Goal: Navigation & Orientation: Find specific page/section

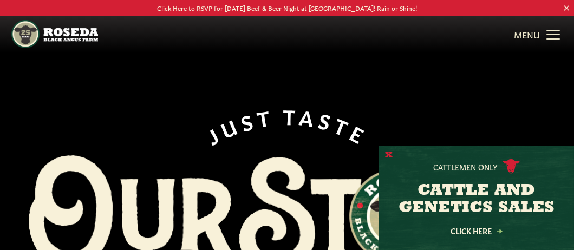
click at [387, 155] on button "X" at bounding box center [389, 155] width 8 height 11
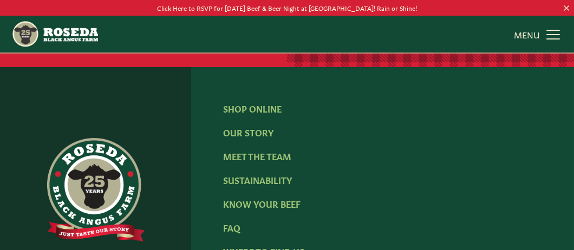
scroll to position [1609, 0]
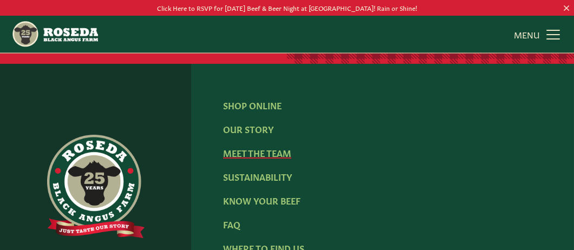
click at [244, 147] on link "Meet The Team" at bounding box center [257, 153] width 68 height 12
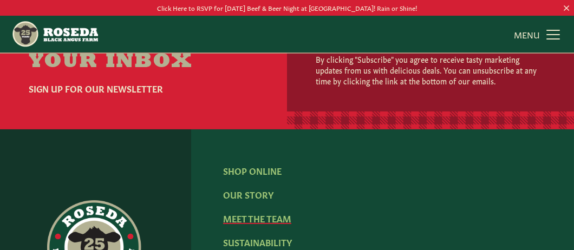
scroll to position [1458, 0]
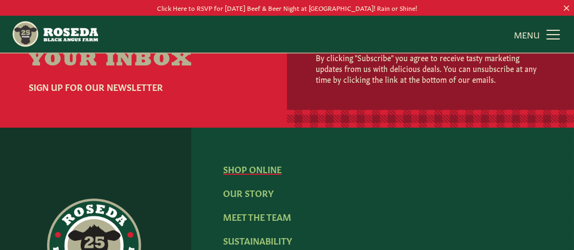
click at [250, 163] on link "Shop Online" at bounding box center [252, 169] width 58 height 12
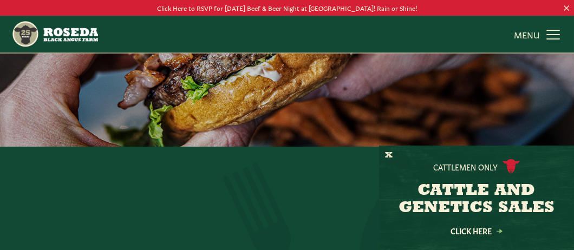
scroll to position [119, 0]
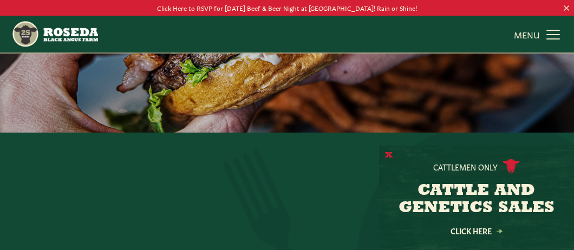
click at [387, 155] on button "X" at bounding box center [389, 155] width 8 height 11
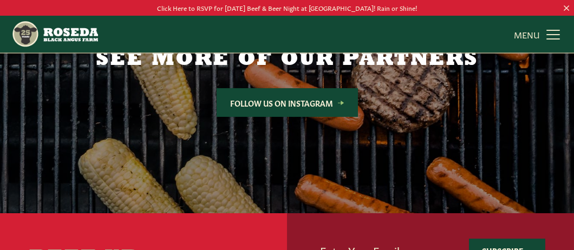
scroll to position [1649, 0]
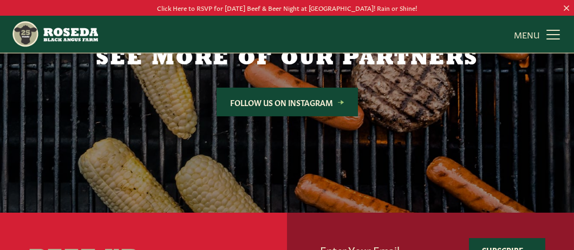
click at [225, 191] on div at bounding box center [287, 83] width 574 height 260
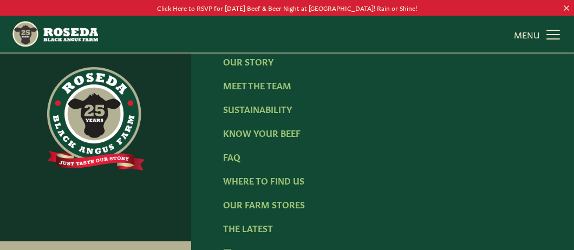
scroll to position [2014, 0]
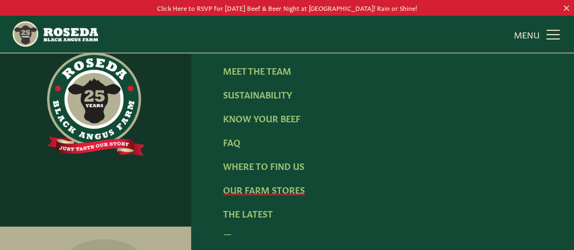
click at [253, 188] on link "Our Farm Stores" at bounding box center [264, 190] width 82 height 12
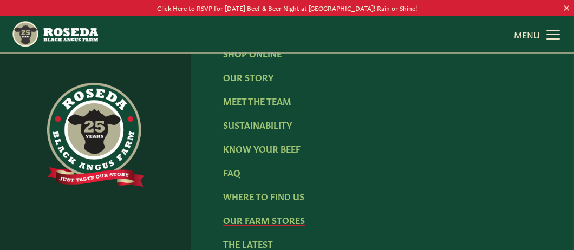
scroll to position [1795, 0]
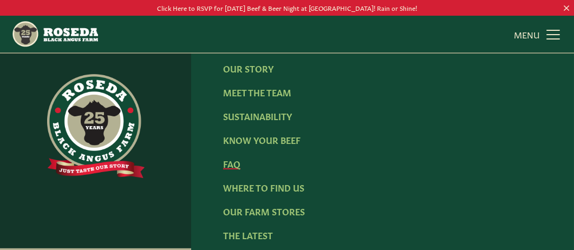
click at [229, 170] on link "FAQ" at bounding box center [231, 164] width 17 height 12
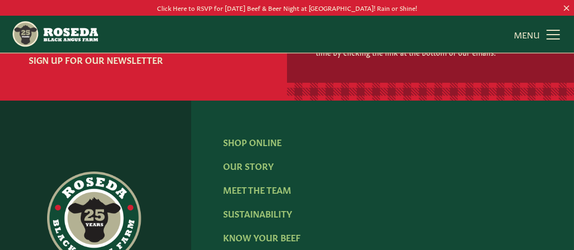
scroll to position [1705, 0]
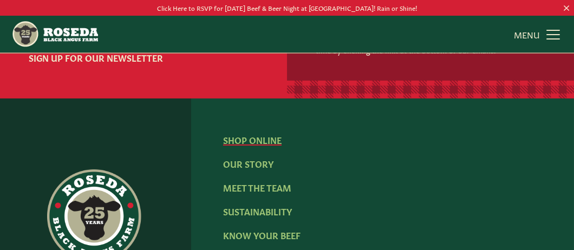
click at [263, 134] on link "Shop Online" at bounding box center [252, 140] width 58 height 12
